Goal: Task Accomplishment & Management: Complete application form

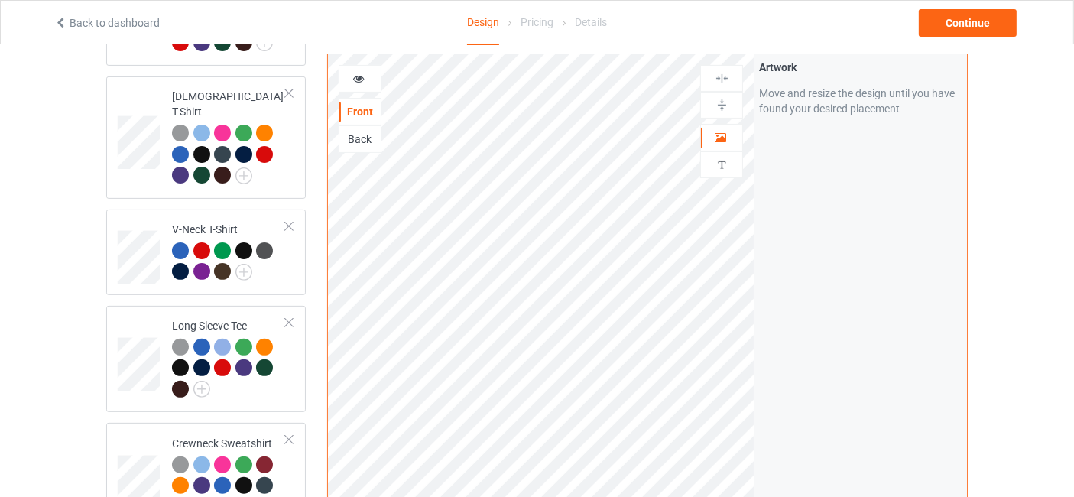
scroll to position [679, 0]
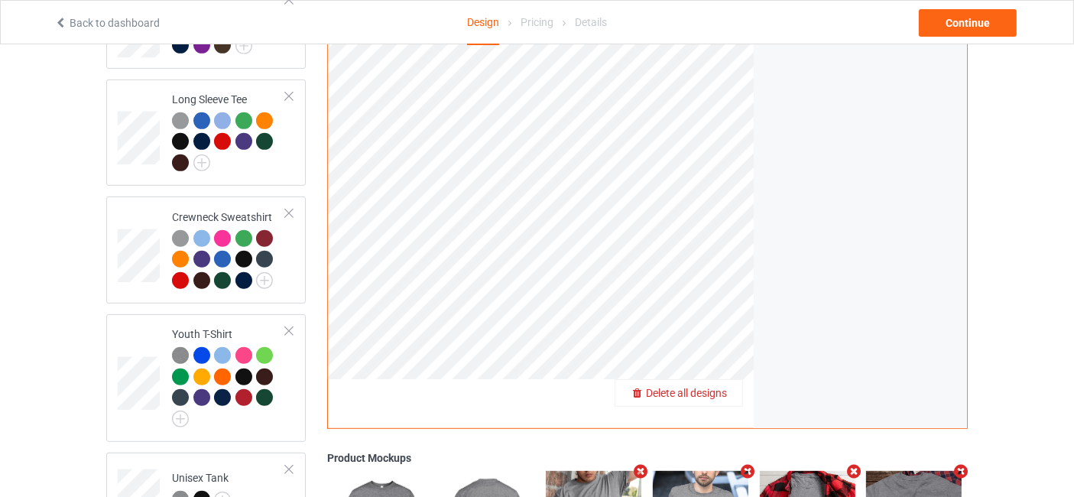
click at [713, 387] on span "Delete all designs" at bounding box center [686, 393] width 81 height 12
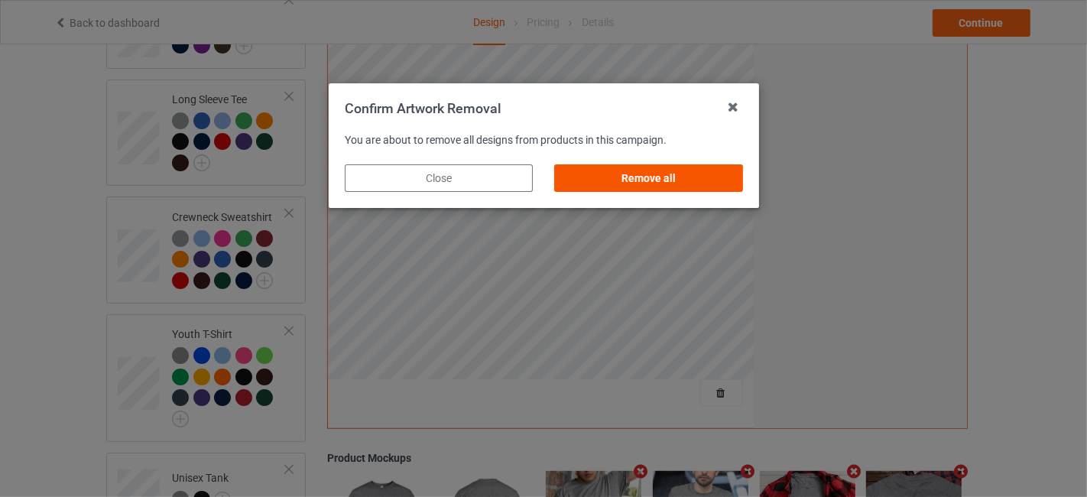
click at [629, 186] on div "Remove all" at bounding box center [648, 178] width 188 height 28
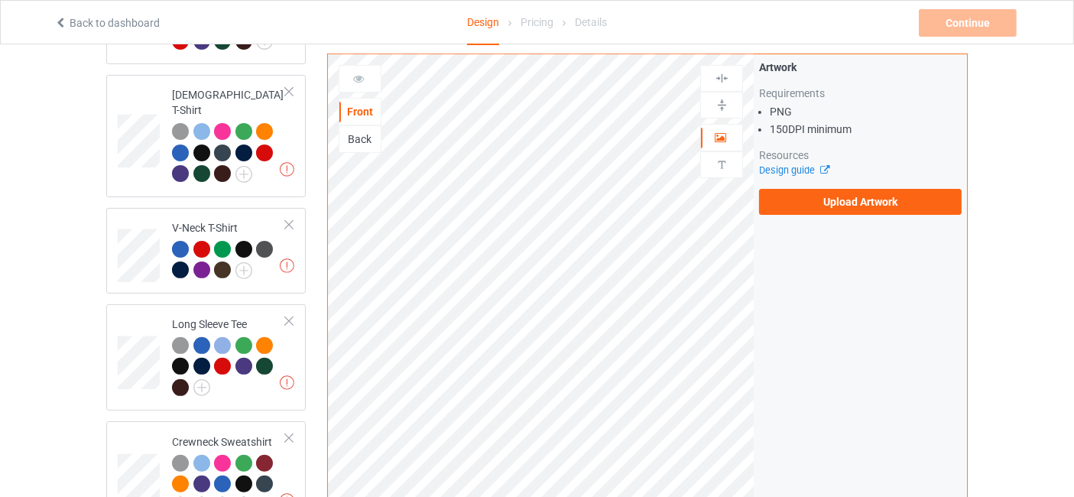
scroll to position [452, 0]
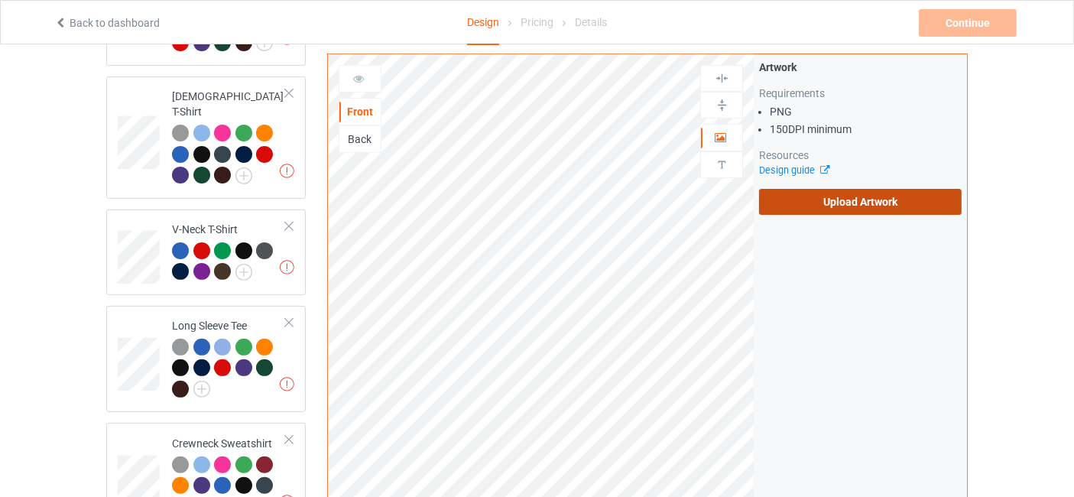
click at [799, 204] on label "Upload Artwork" at bounding box center [860, 202] width 203 height 26
click at [0, 0] on input "Upload Artwork" at bounding box center [0, 0] width 0 height 0
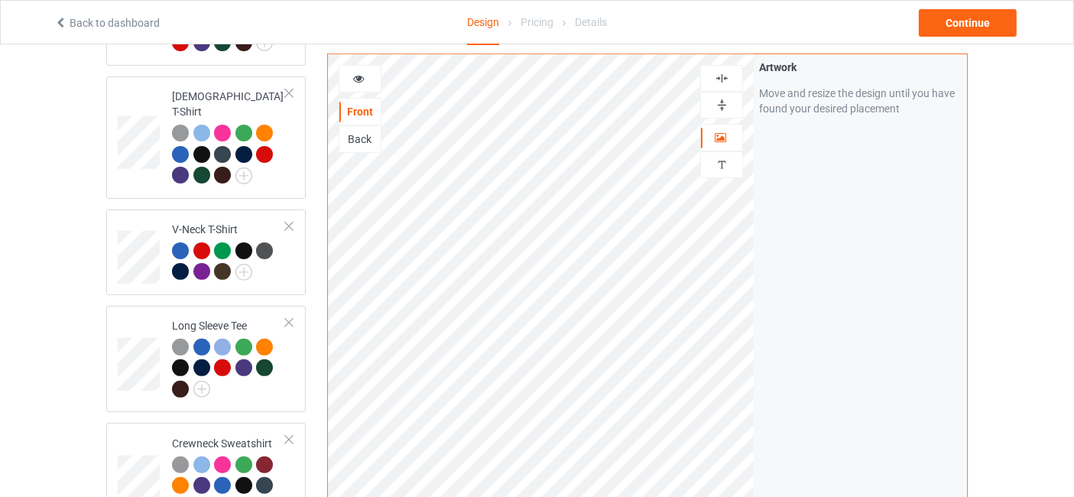
click at [363, 80] on icon at bounding box center [358, 76] width 13 height 11
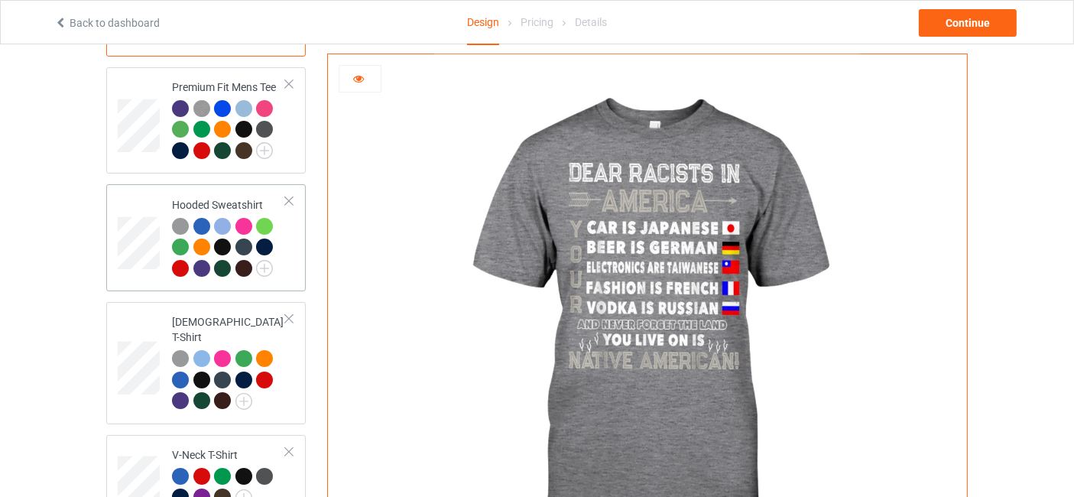
scroll to position [226, 0]
click at [271, 149] on img at bounding box center [264, 151] width 17 height 17
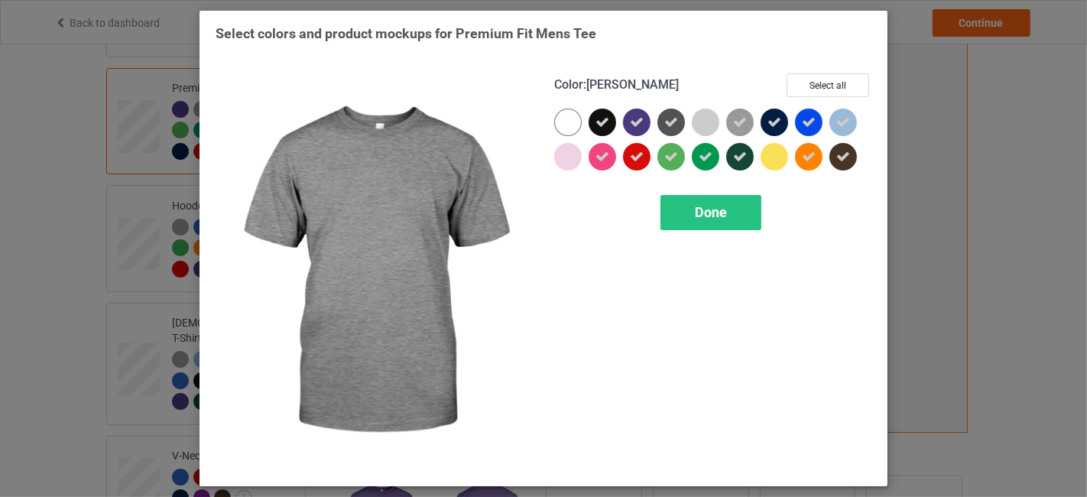
click at [742, 122] on icon at bounding box center [740, 122] width 14 height 14
click at [742, 122] on img at bounding box center [740, 123] width 28 height 28
click at [742, 122] on icon at bounding box center [740, 122] width 14 height 14
click at [742, 122] on img at bounding box center [740, 123] width 28 height 28
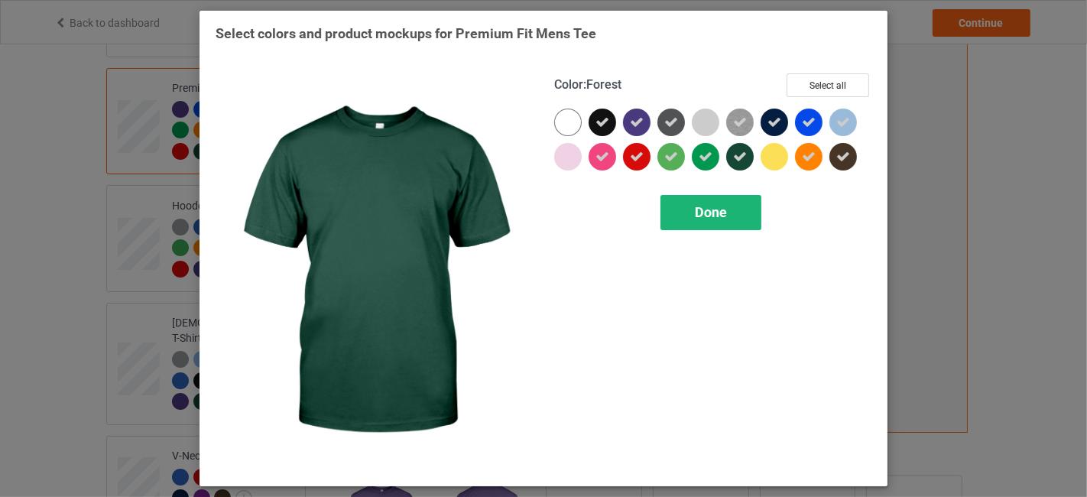
click at [719, 219] on span "Done" at bounding box center [711, 212] width 32 height 16
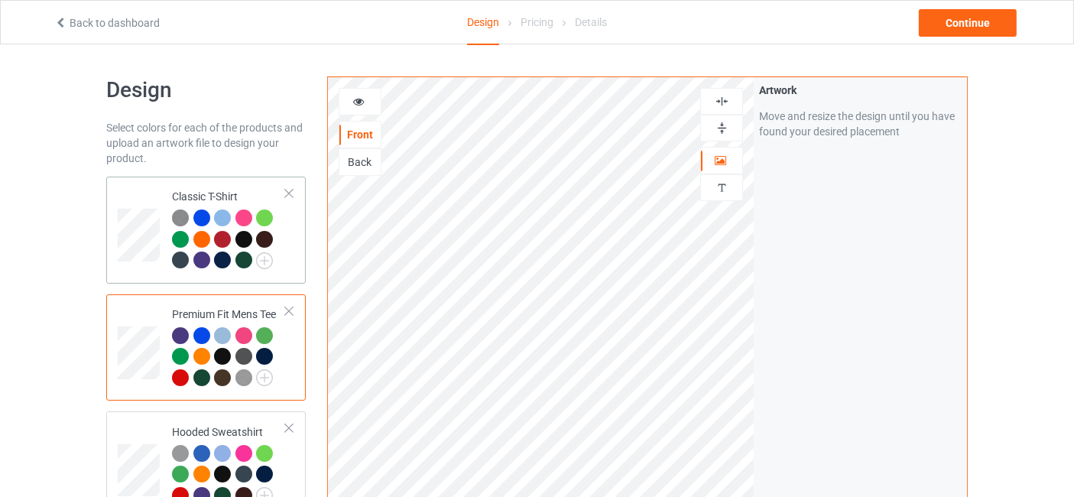
click at [179, 219] on img at bounding box center [180, 217] width 17 height 17
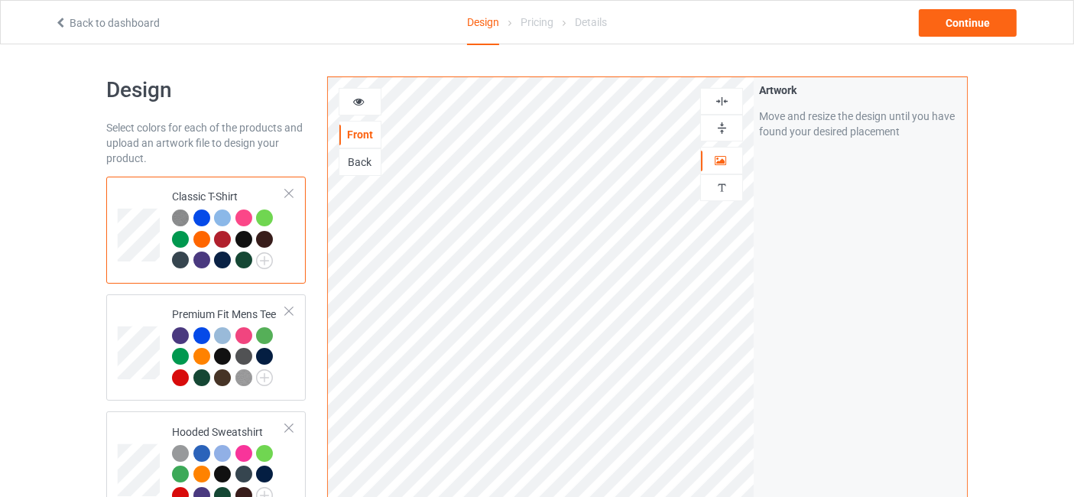
click at [362, 102] on icon at bounding box center [358, 99] width 13 height 11
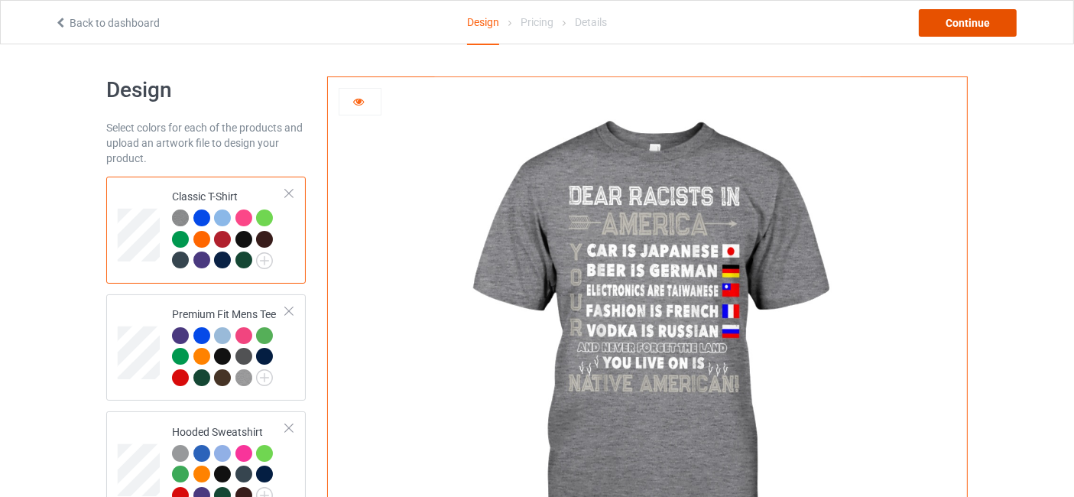
click at [965, 21] on div "Continue" at bounding box center [968, 23] width 98 height 28
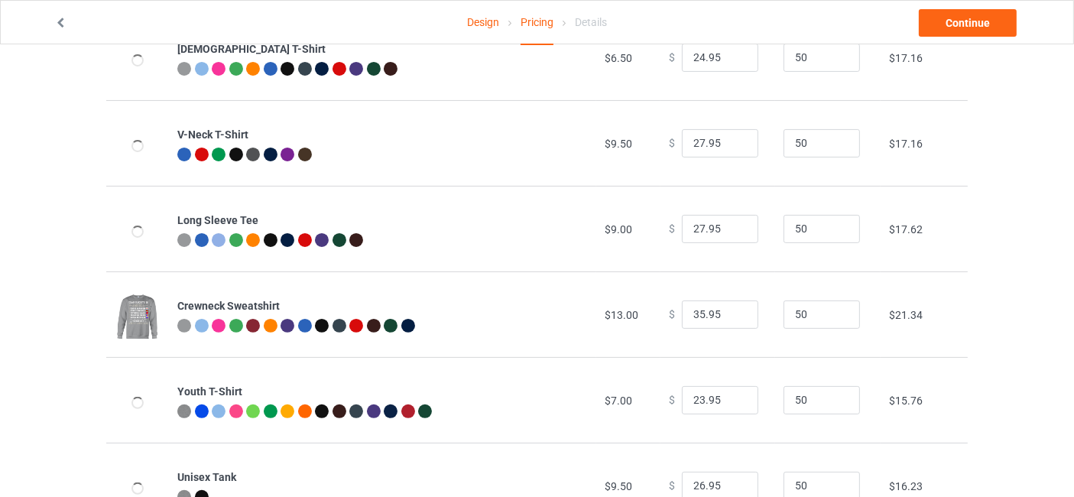
scroll to position [452, 0]
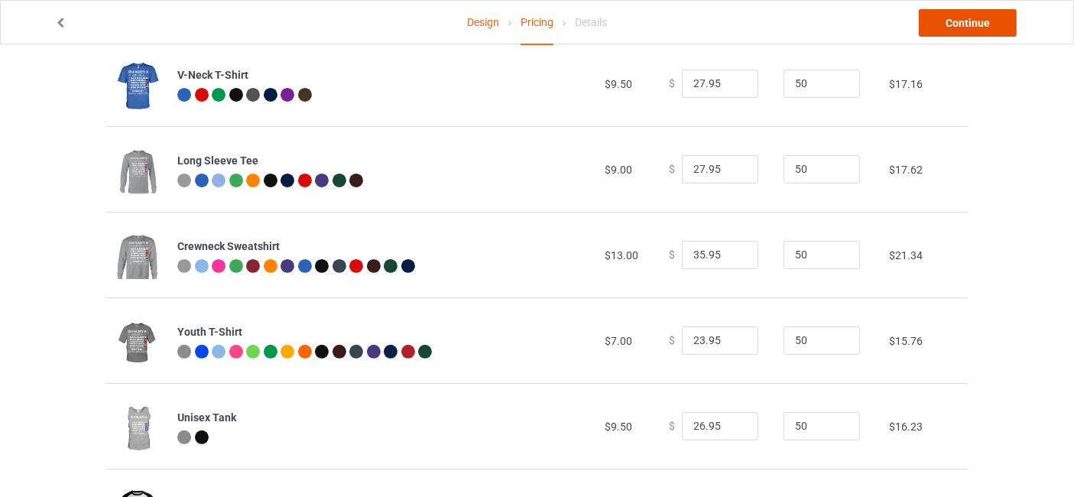
click at [989, 24] on link "Continue" at bounding box center [968, 23] width 98 height 28
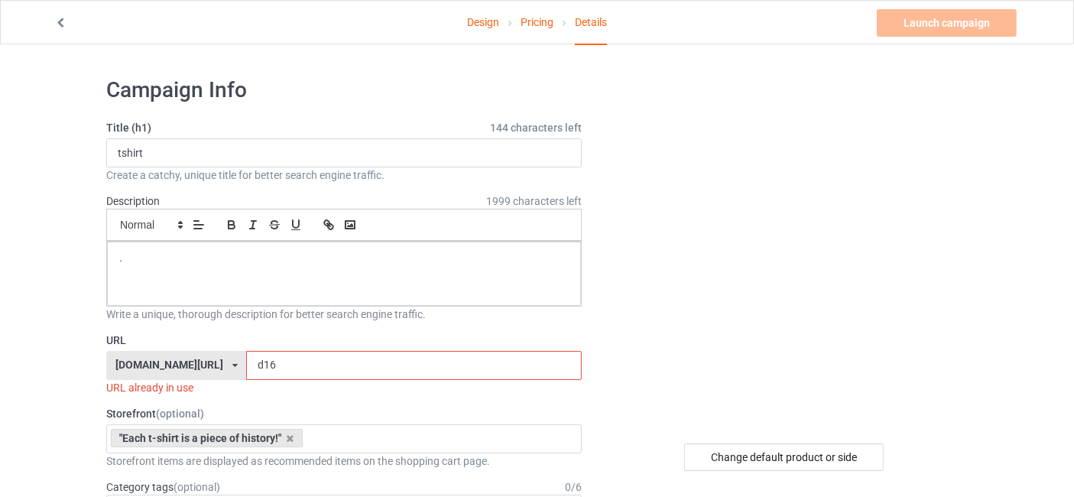
click at [288, 362] on input "d16" at bounding box center [413, 365] width 335 height 29
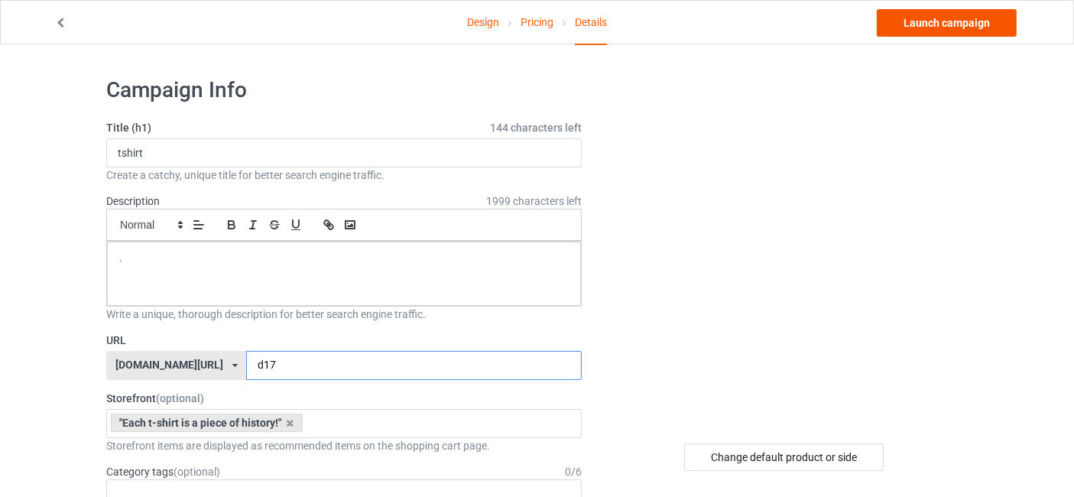
type input "d17"
click at [961, 24] on link "Launch campaign" at bounding box center [947, 23] width 140 height 28
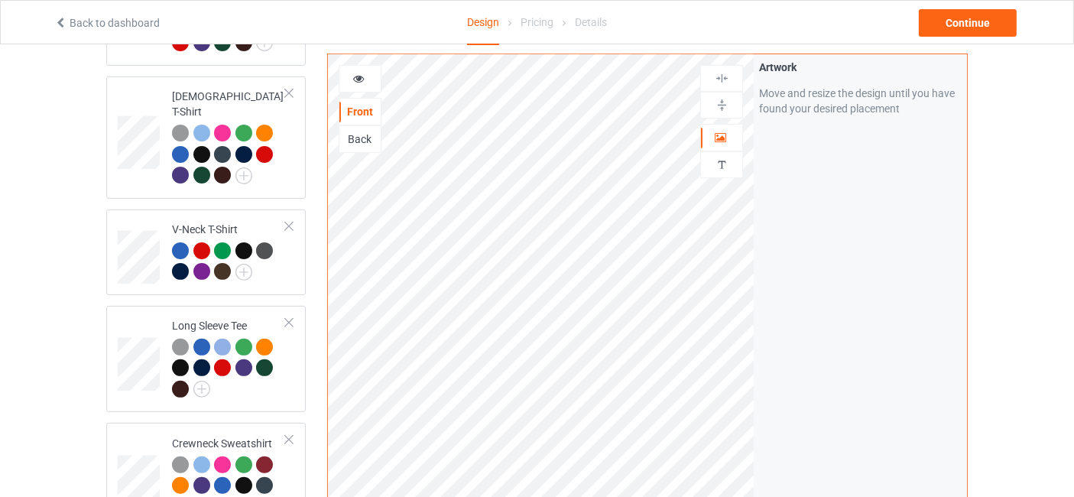
scroll to position [679, 0]
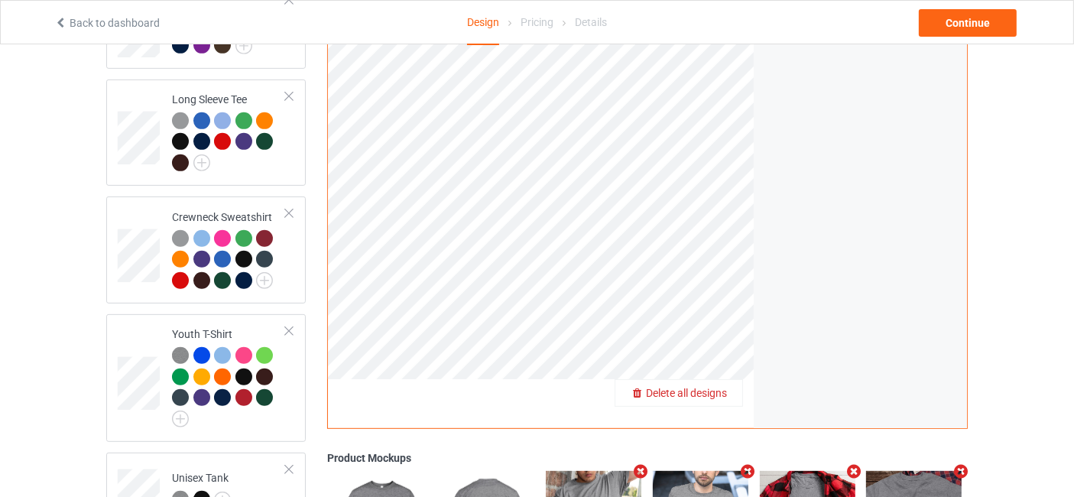
click at [720, 387] on span "Delete all designs" at bounding box center [686, 393] width 81 height 12
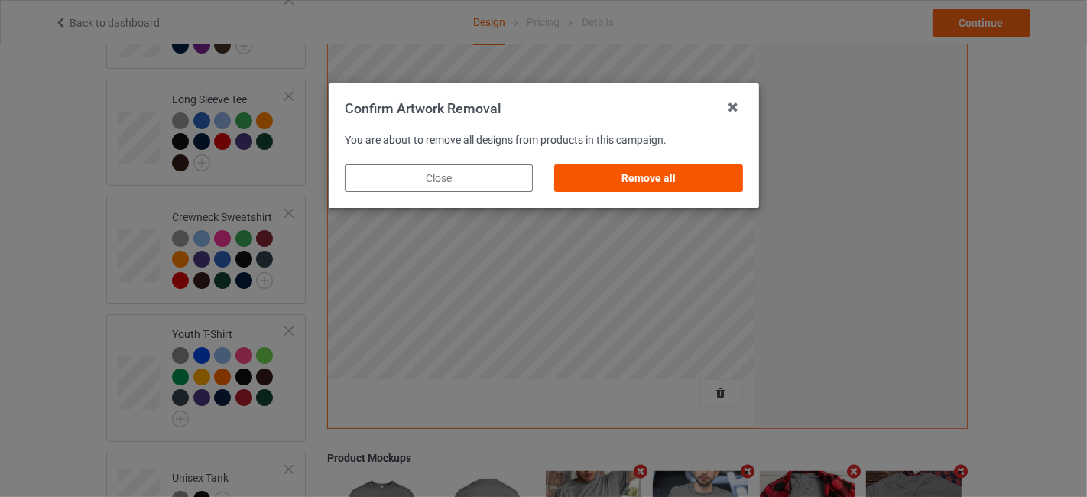
click at [588, 172] on div "Remove all" at bounding box center [648, 178] width 188 height 28
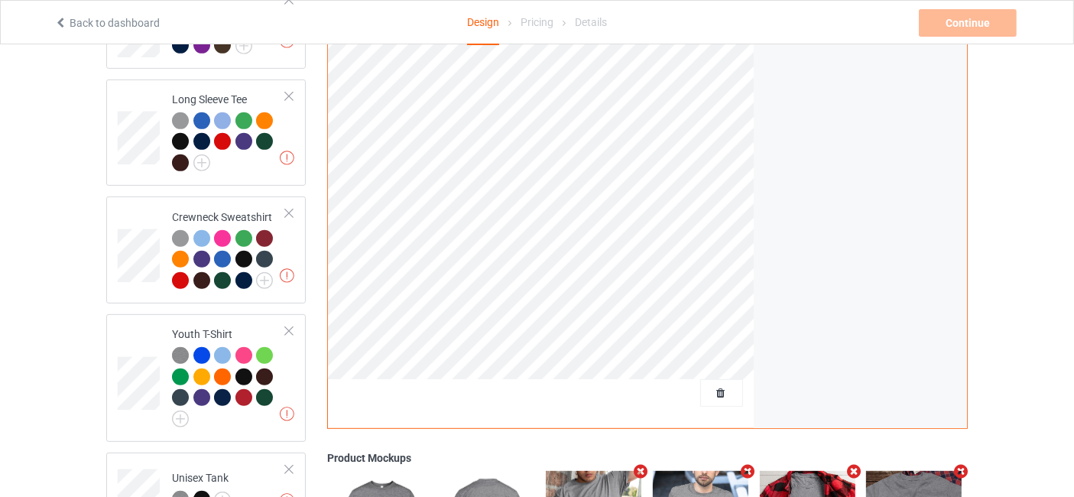
scroll to position [452, 0]
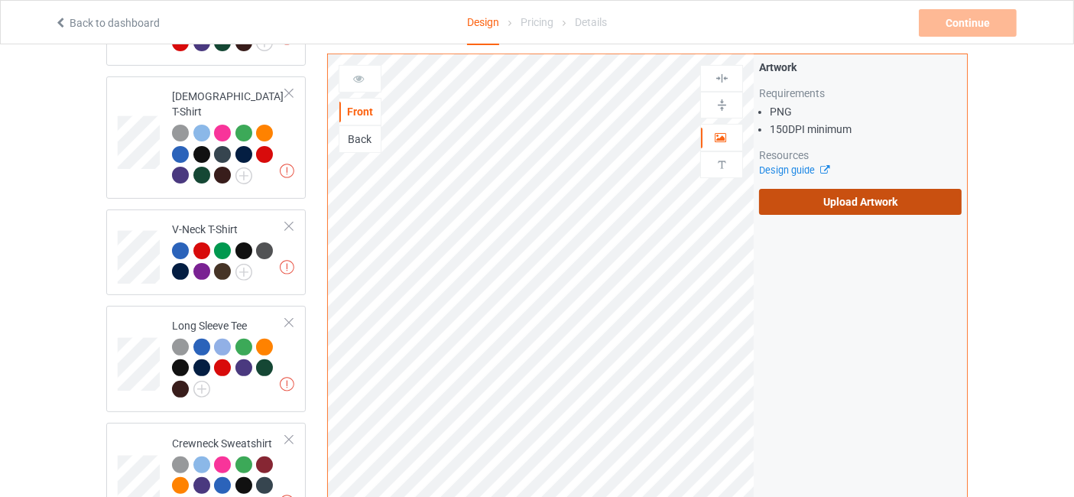
click at [865, 209] on label "Upload Artwork" at bounding box center [860, 202] width 203 height 26
click at [0, 0] on input "Upload Artwork" at bounding box center [0, 0] width 0 height 0
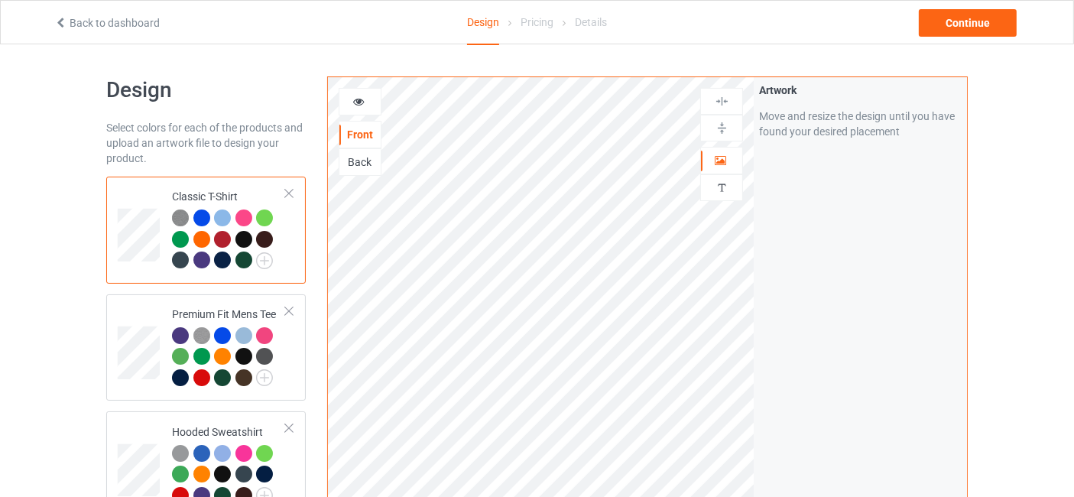
click at [357, 99] on icon at bounding box center [358, 99] width 13 height 11
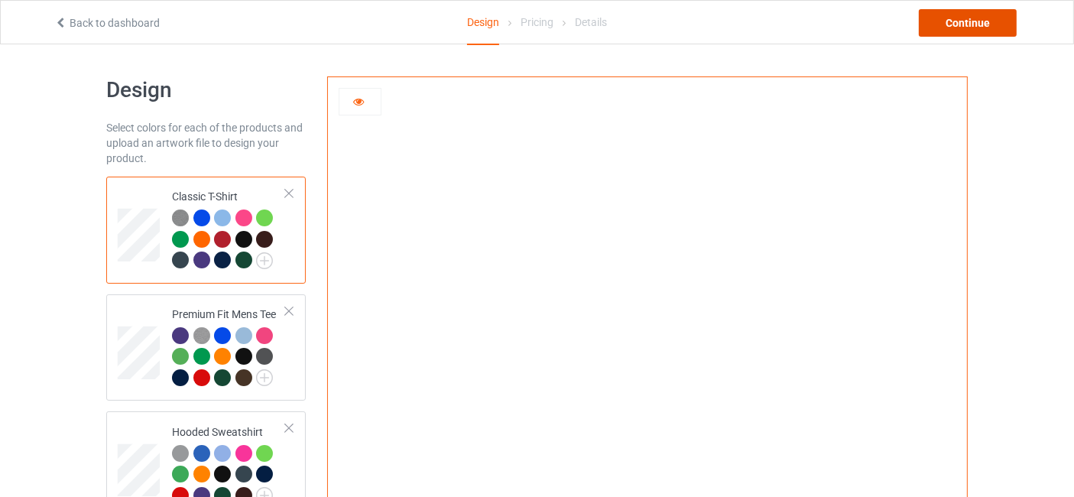
click at [956, 18] on div "Continue" at bounding box center [968, 23] width 98 height 28
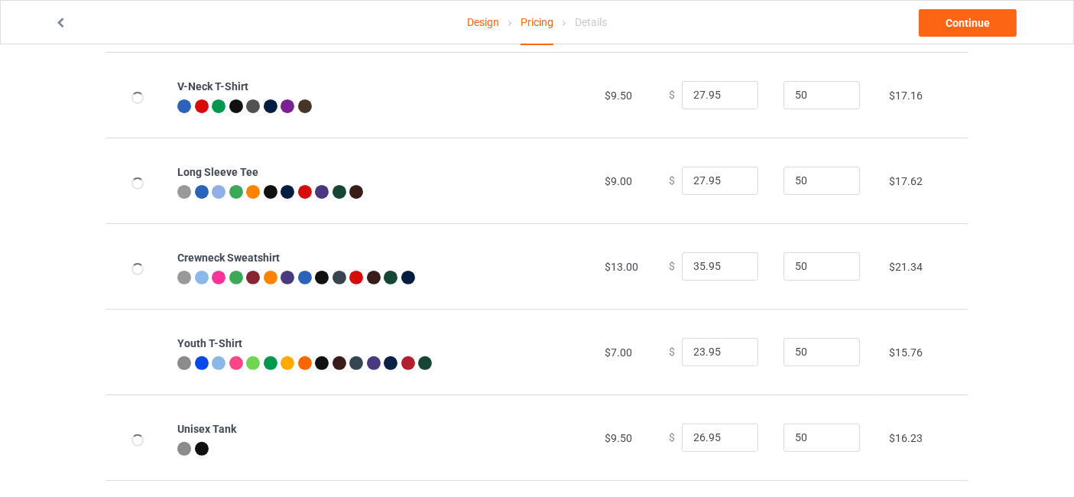
scroll to position [452, 0]
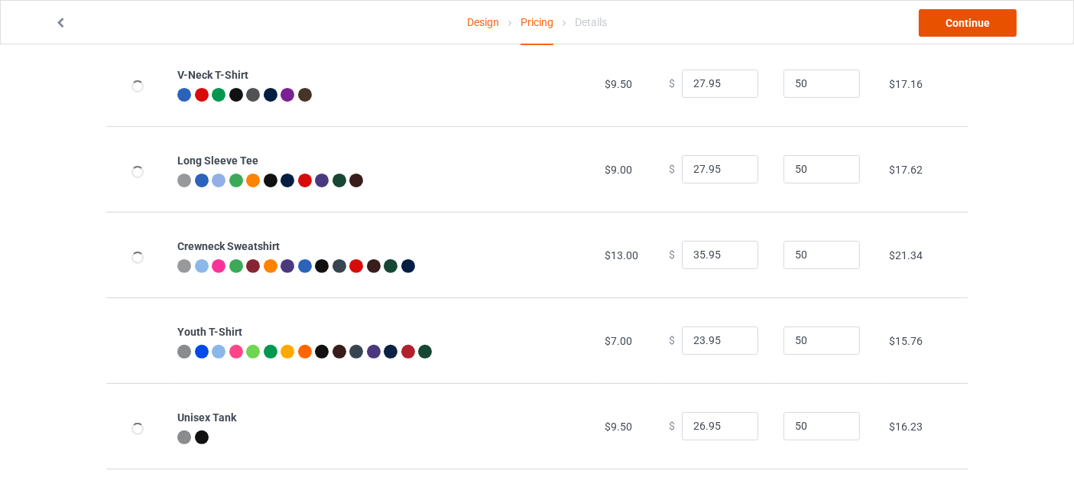
click at [971, 19] on link "Continue" at bounding box center [968, 23] width 98 height 28
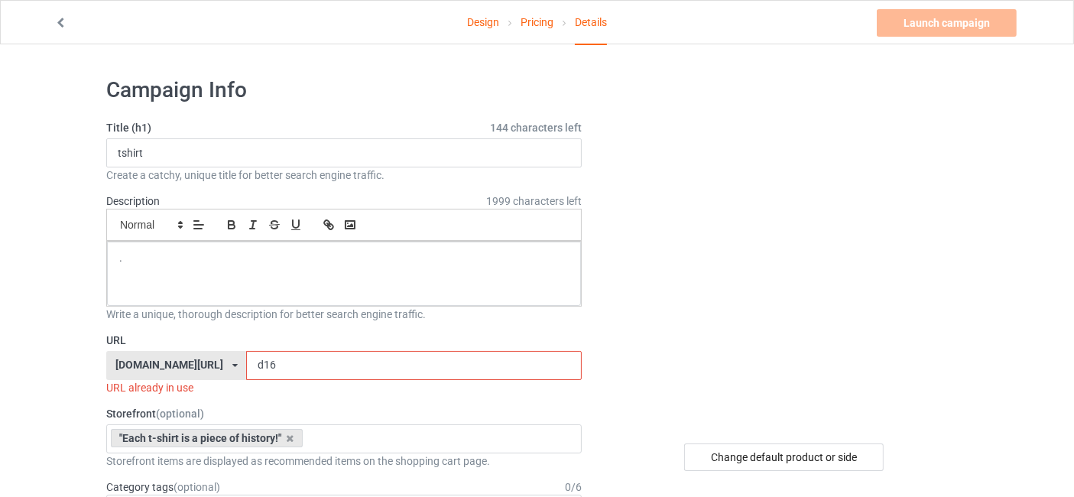
click at [287, 371] on input "d16" at bounding box center [413, 365] width 335 height 29
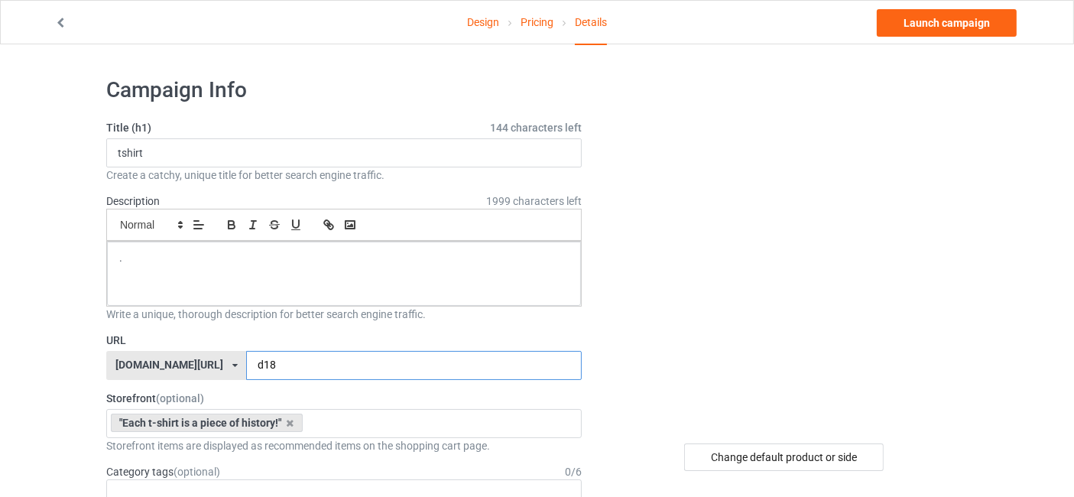
scroll to position [226, 0]
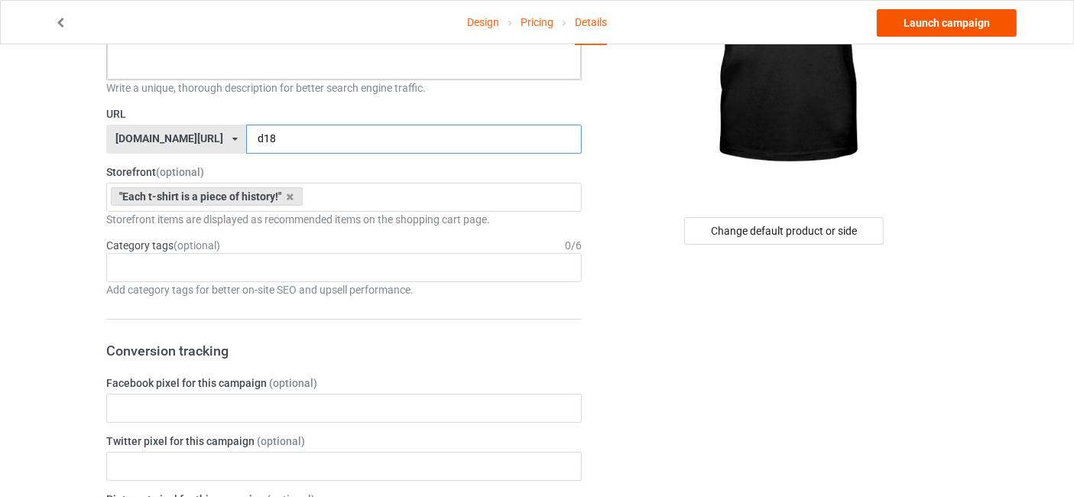
type input "d18"
click at [909, 27] on link "Launch campaign" at bounding box center [947, 23] width 140 height 28
